Goal: Transaction & Acquisition: Purchase product/service

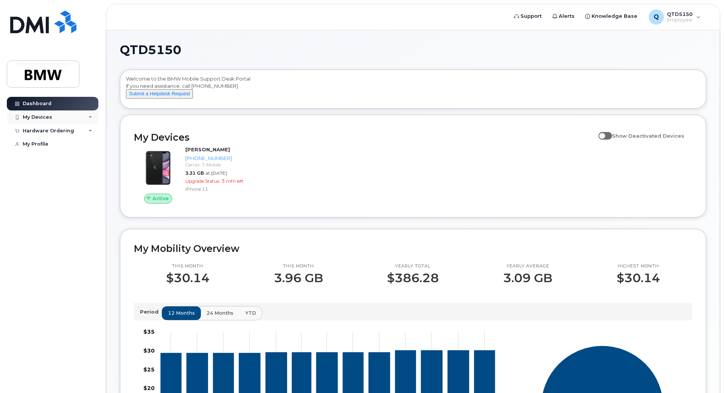
click at [82, 116] on div "My Devices" at bounding box center [53, 117] width 92 height 14
click at [82, 174] on div "Hardware Ordering" at bounding box center [53, 172] width 92 height 14
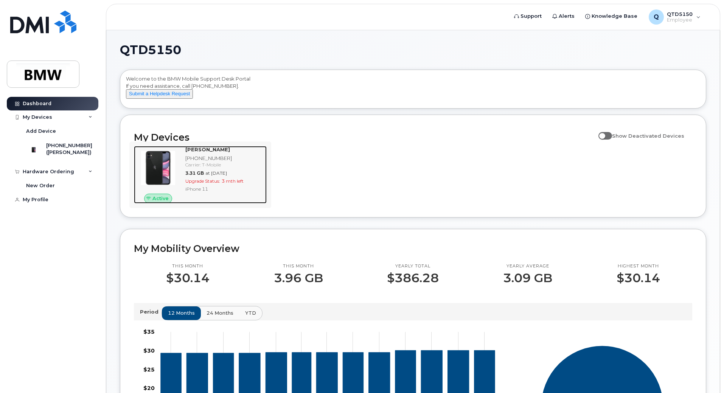
click at [212, 184] on span "Upgrade Status:" at bounding box center [202, 181] width 35 height 6
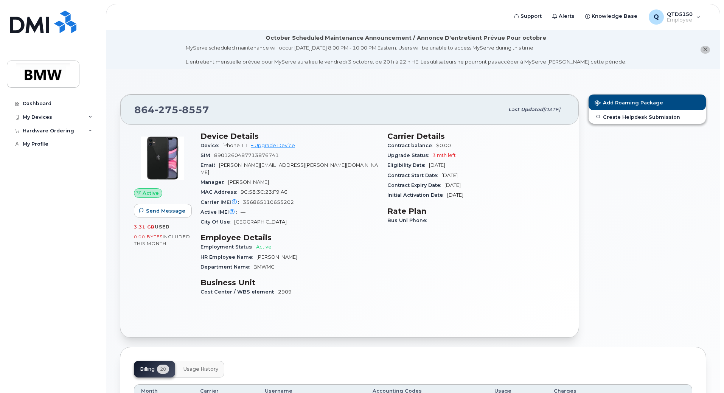
scroll to position [38, 0]
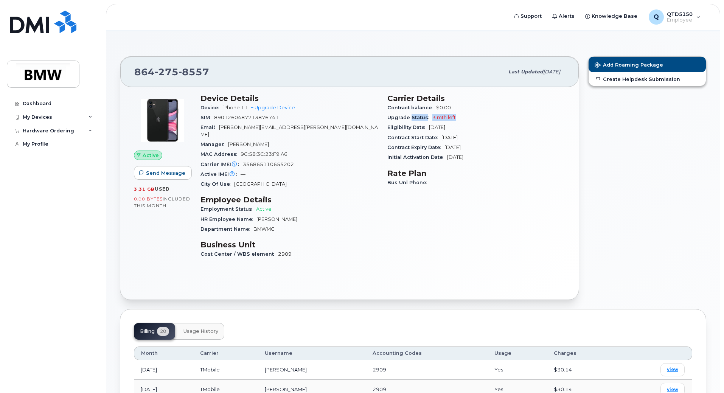
drag, startPoint x: 432, startPoint y: 115, endPoint x: 410, endPoint y: 115, distance: 21.9
click at [410, 115] on div "Upgrade Status 3 mth left" at bounding box center [476, 118] width 178 height 10
click at [477, 122] on div "Upgrade Status 3 mth left" at bounding box center [476, 118] width 178 height 10
click at [449, 175] on h3 "Rate Plan" at bounding box center [476, 173] width 178 height 9
click at [285, 106] on link "+ Upgrade Device" at bounding box center [273, 108] width 44 height 6
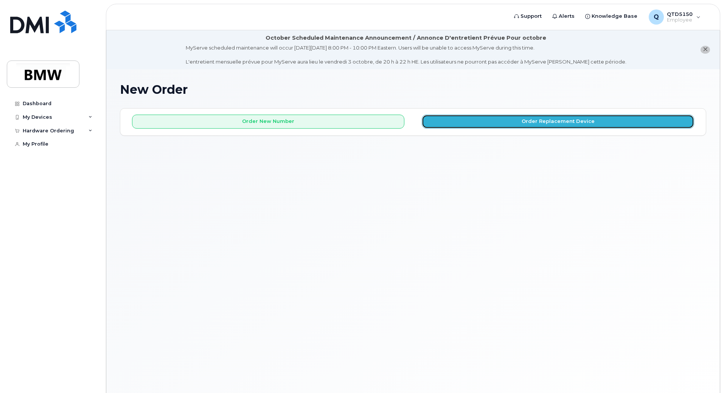
click at [473, 121] on button "Order Replacement Device" at bounding box center [558, 122] width 272 height 14
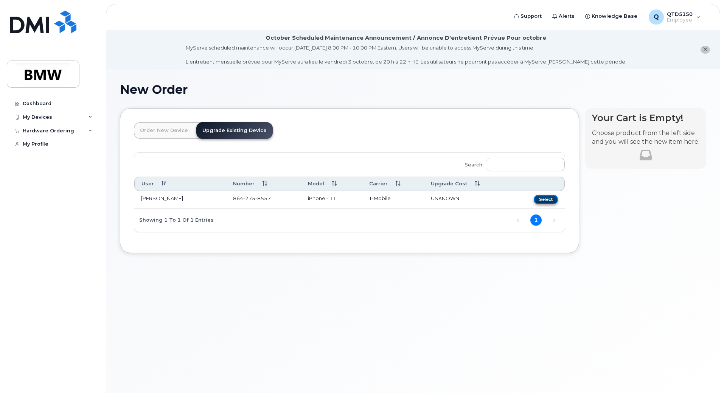
click at [540, 201] on button "Select" at bounding box center [546, 199] width 24 height 9
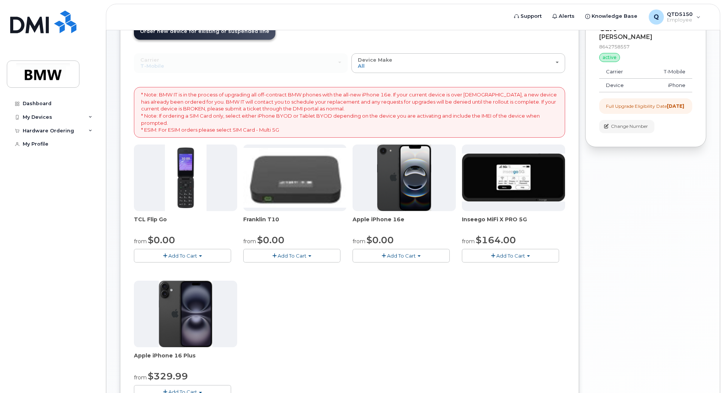
scroll to position [189, 0]
